Goal: Task Accomplishment & Management: Manage account settings

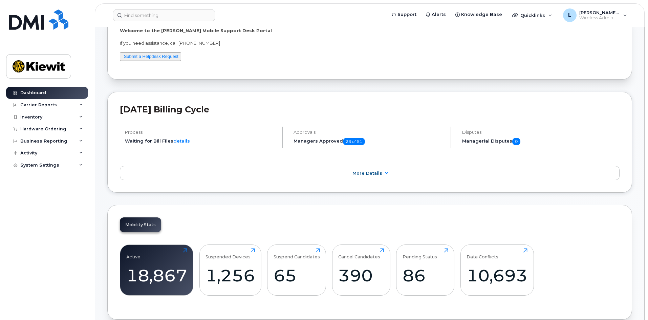
scroll to position [169, 0]
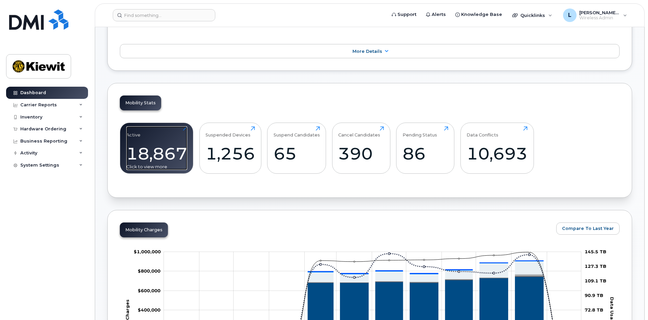
click at [156, 161] on div "18,867" at bounding box center [156, 154] width 61 height 20
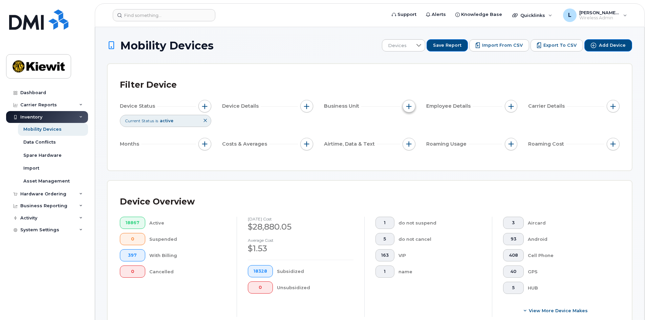
click at [412, 103] on button "button" at bounding box center [409, 106] width 13 height 13
click at [421, 156] on label "WBS Element" at bounding box center [433, 158] width 33 height 6
click at [413, 156] on input "WBS Element" at bounding box center [410, 158] width 5 height 5
checkbox input "true"
click at [449, 170] on span "is" at bounding box center [447, 172] width 59 height 12
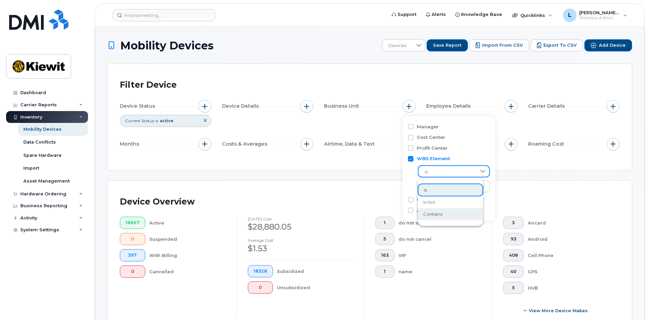
click at [451, 214] on li "contains" at bounding box center [450, 214] width 65 height 12
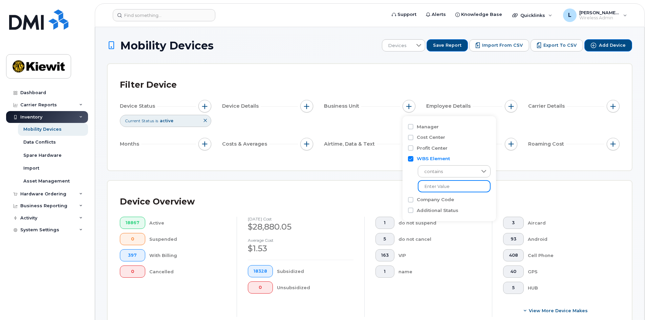
click at [460, 185] on input "text" at bounding box center [454, 186] width 73 height 12
type input "106030"
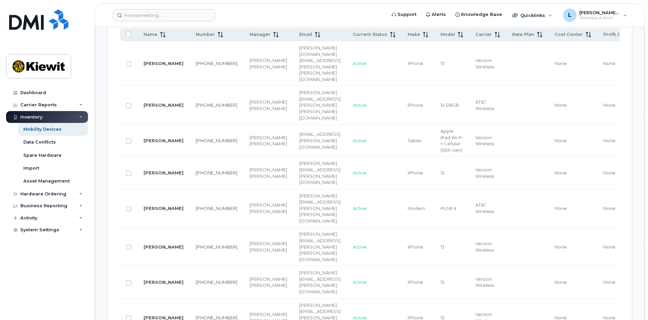
scroll to position [372, 0]
click at [152, 37] on span "Name" at bounding box center [151, 35] width 14 height 6
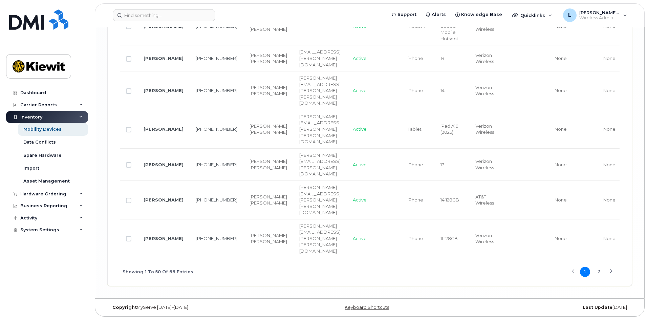
scroll to position [1693, 0]
click at [129, 29] on input "Row Unselected" at bounding box center [128, 26] width 5 height 5
checkbox input "true"
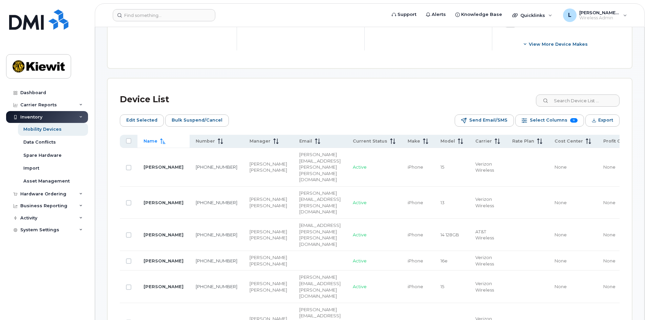
scroll to position [271, 0]
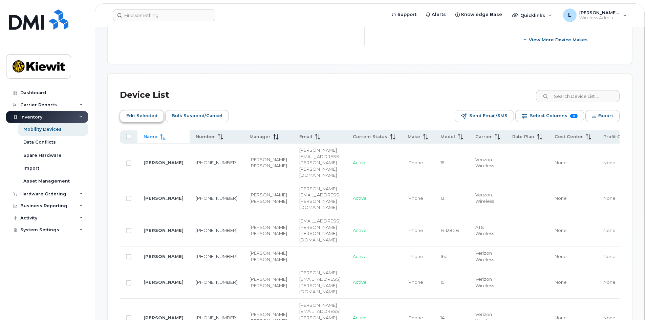
click at [150, 119] on span "Edit Selected" at bounding box center [141, 116] width 31 height 10
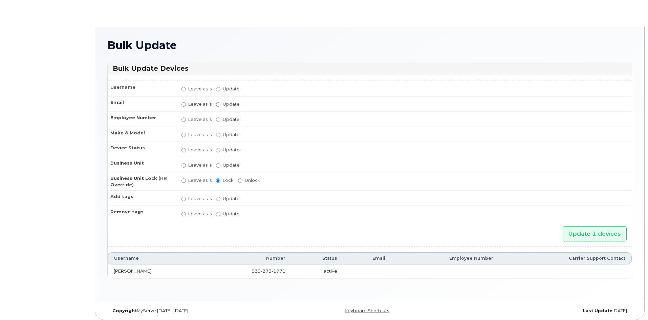
radio input "true"
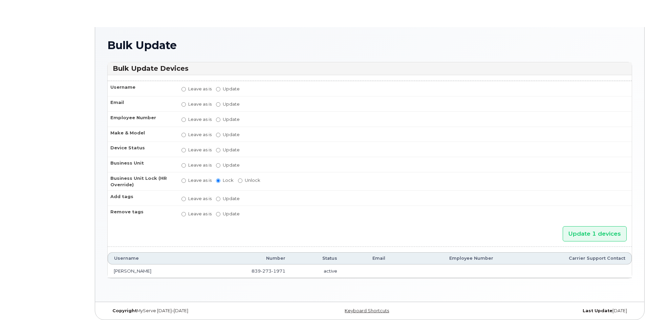
radio input "true"
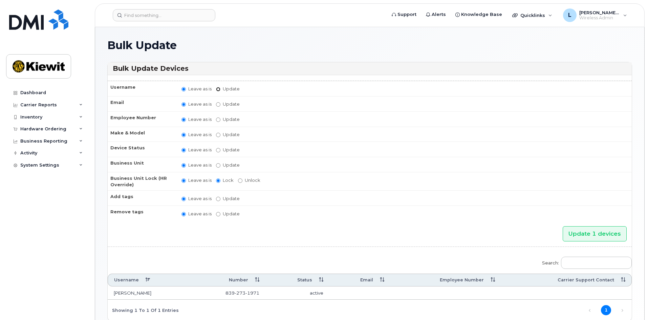
click at [218, 90] on input "Update" at bounding box center [218, 89] width 4 height 4
radio input "true"
radio input "false"
click at [260, 90] on input "Update" at bounding box center [271, 89] width 63 height 8
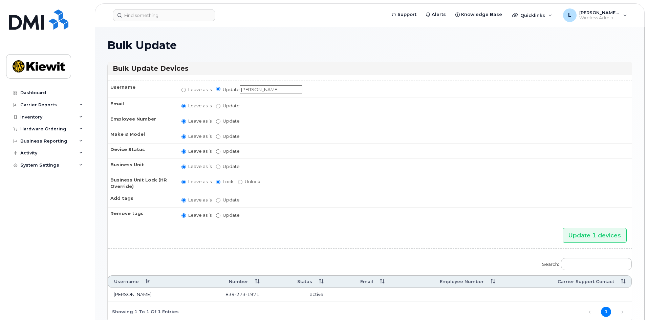
type input "[PERSON_NAME]"
click at [217, 106] on input "Update" at bounding box center [218, 106] width 4 height 4
radio input "true"
radio input "false"
click at [263, 104] on input "Update" at bounding box center [271, 106] width 63 height 8
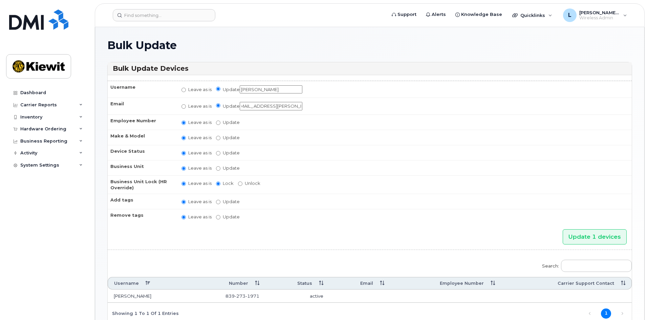
scroll to position [0, 10]
type input "[EMAIL_ADDRESS][PERSON_NAME][PERSON_NAME][DOMAIN_NAME]"
click at [217, 124] on input "Update" at bounding box center [218, 123] width 4 height 4
radio input "true"
radio input "false"
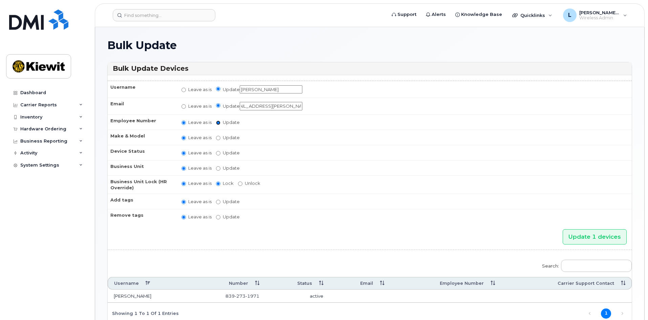
scroll to position [0, 0]
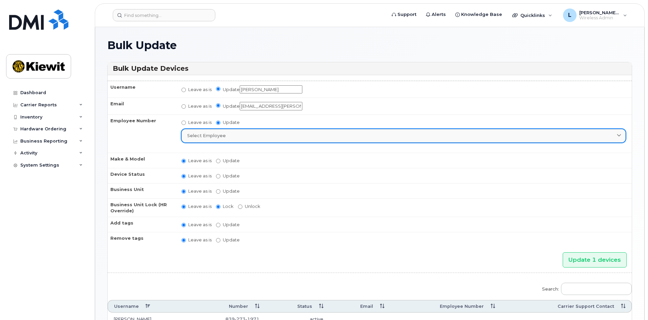
click at [219, 132] on link "Select employee" at bounding box center [403, 136] width 444 height 14
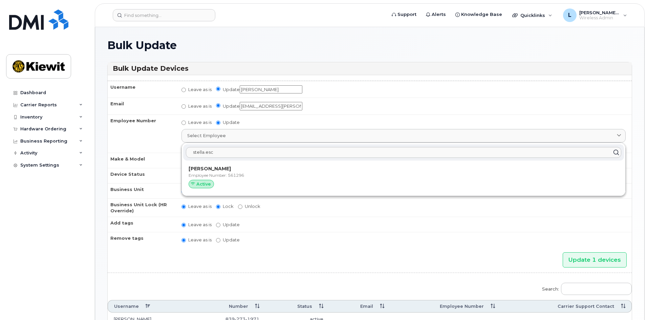
type input "stella.esc"
click at [226, 175] on p "Employee Number: 561296" at bounding box center [404, 175] width 430 height 6
type input "561296"
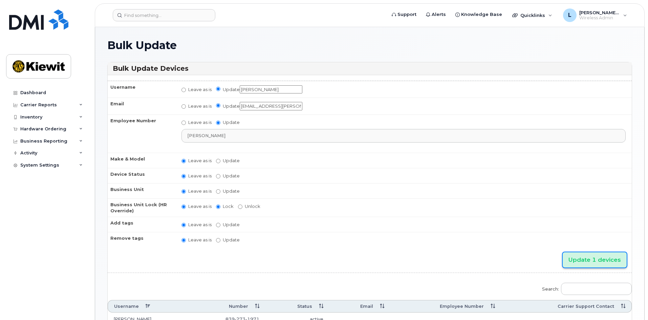
click at [588, 260] on input "Update 1 devices" at bounding box center [595, 259] width 64 height 15
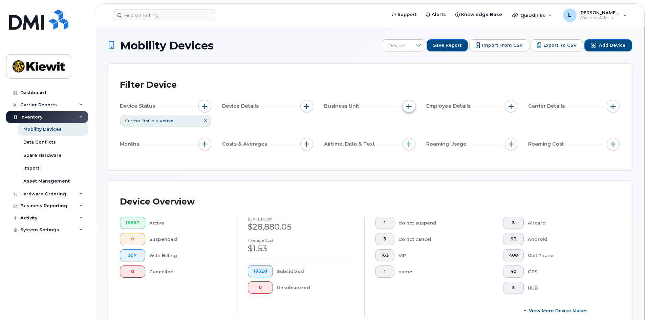
click at [409, 104] on span "button" at bounding box center [408, 106] width 5 height 5
click at [412, 159] on input "WBS Element" at bounding box center [410, 158] width 5 height 5
checkbox input "true"
click at [439, 173] on span "is" at bounding box center [447, 172] width 59 height 12
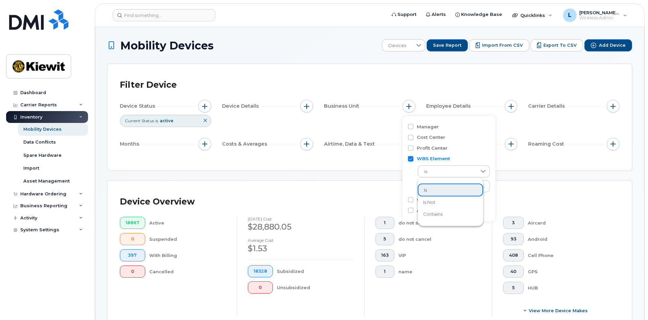
click at [443, 214] on li "contains" at bounding box center [450, 214] width 65 height 12
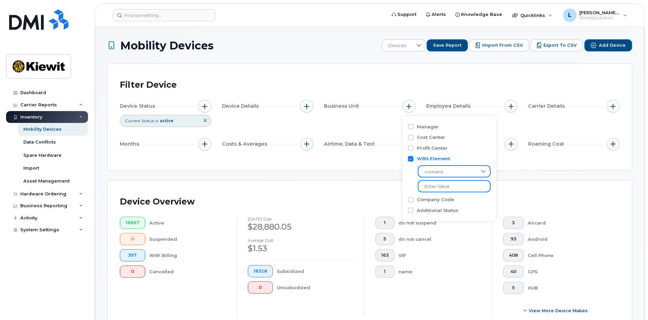
click at [450, 187] on input "text" at bounding box center [454, 186] width 73 height 12
type input "106030"
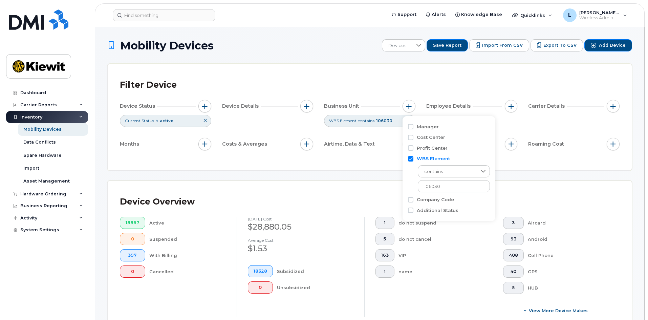
click at [365, 193] on div "Device Overview 18867 Active 0 Suspended 397 With Billing 0 Cancelled [DATE] co…" at bounding box center [370, 258] width 524 height 154
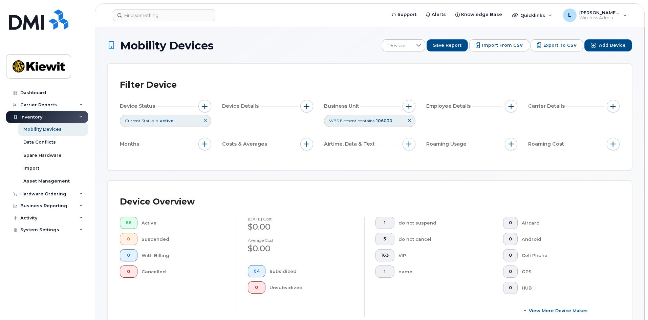
scroll to position [34, 0]
